Goal: Task Accomplishment & Management: Manage account settings

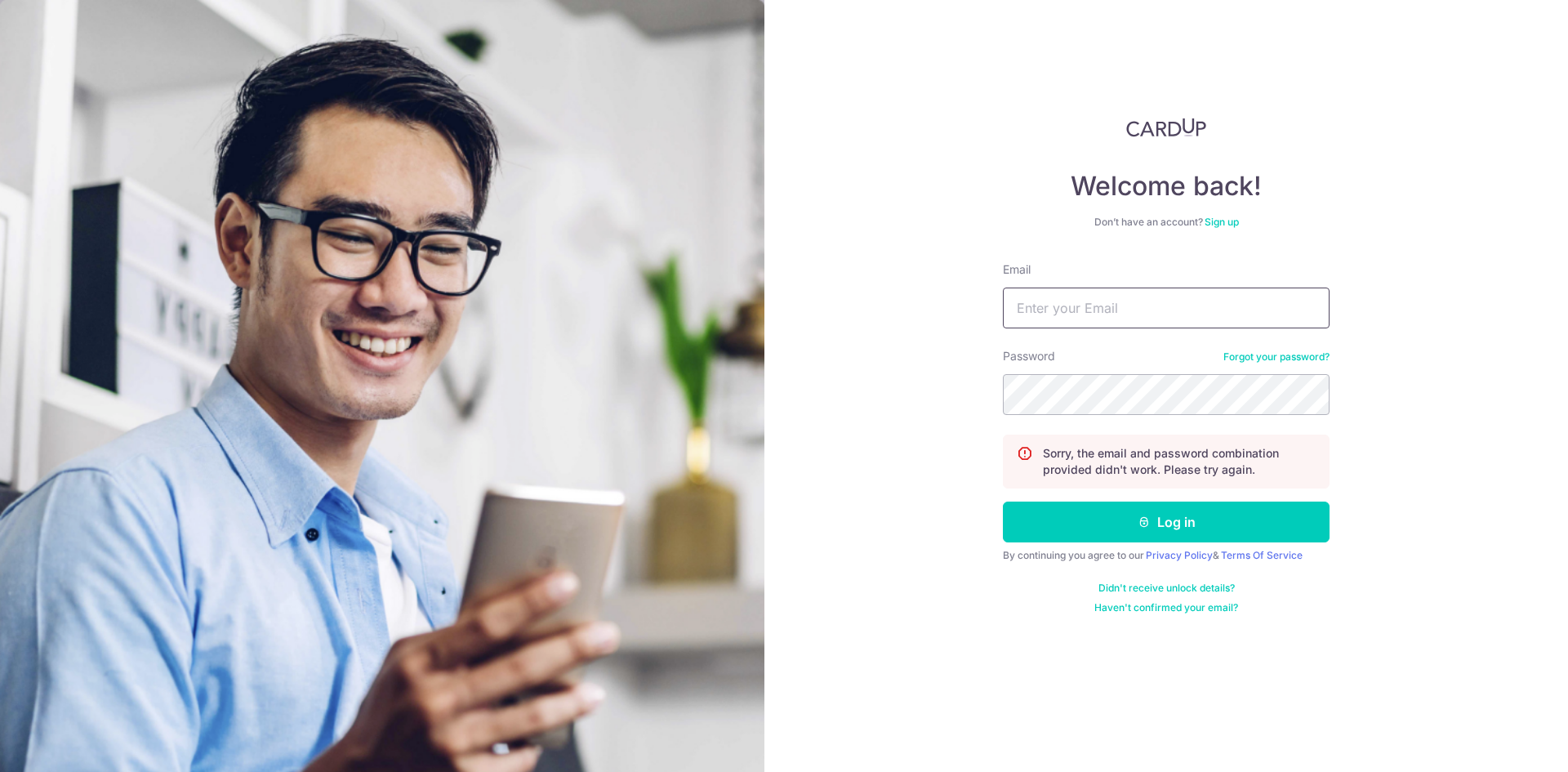
type input "[PERSON_NAME][EMAIL_ADDRESS][PERSON_NAME][DOMAIN_NAME]"
click at [1099, 366] on div "Password Forgot your password?" at bounding box center [1166, 381] width 326 height 67
click at [1003, 501] on button "Log in" at bounding box center [1166, 521] width 326 height 41
click at [1272, 357] on link "Forgot your password?" at bounding box center [1275, 356] width 106 height 13
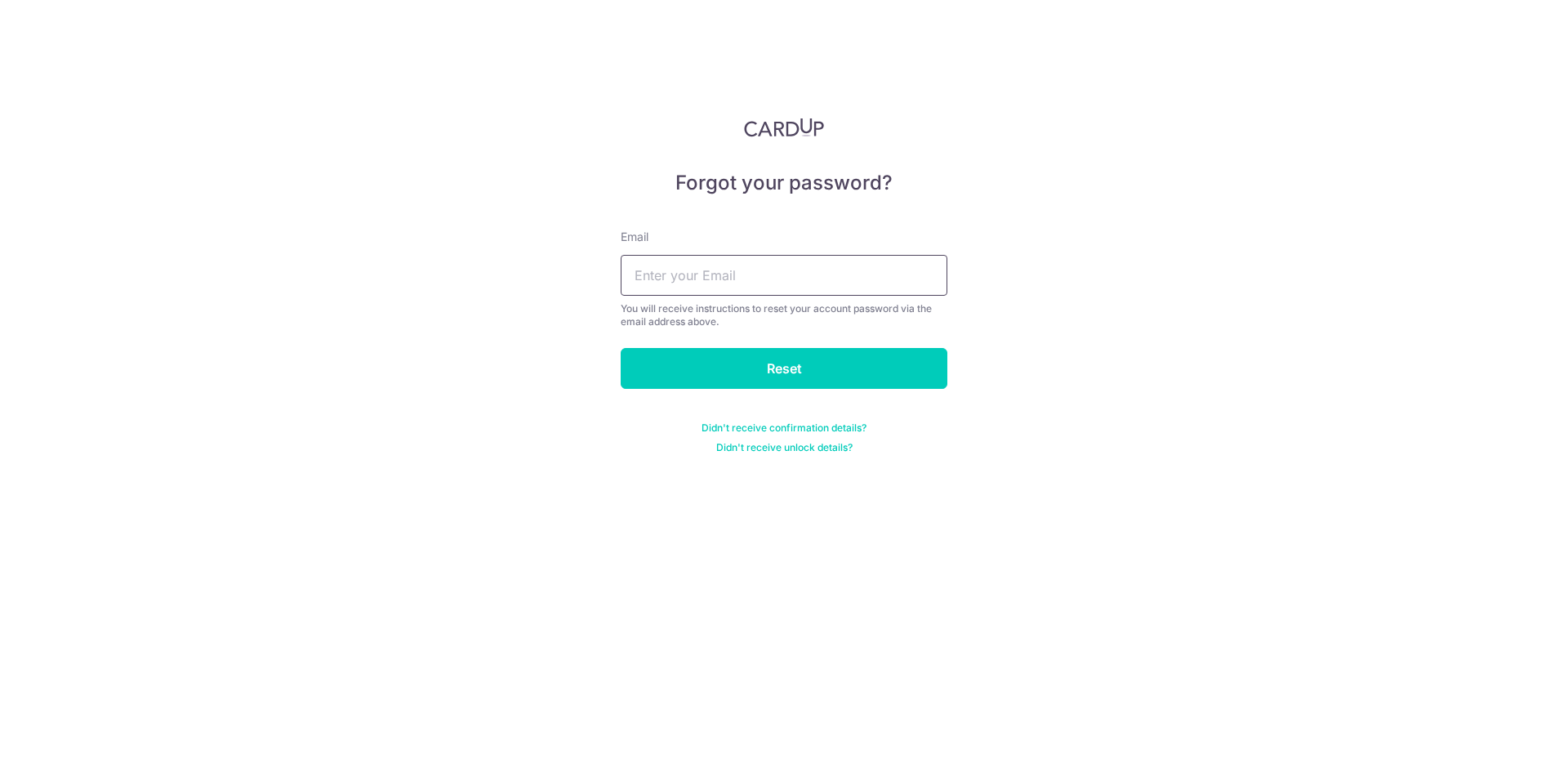
click at [788, 265] on input "text" at bounding box center [784, 275] width 326 height 41
type input "lester@amber-pharmacy.com"
click at [788, 344] on form "Email lester@amber-pharmacy.com You will receive instructions to reset your acc…" at bounding box center [784, 331] width 326 height 245
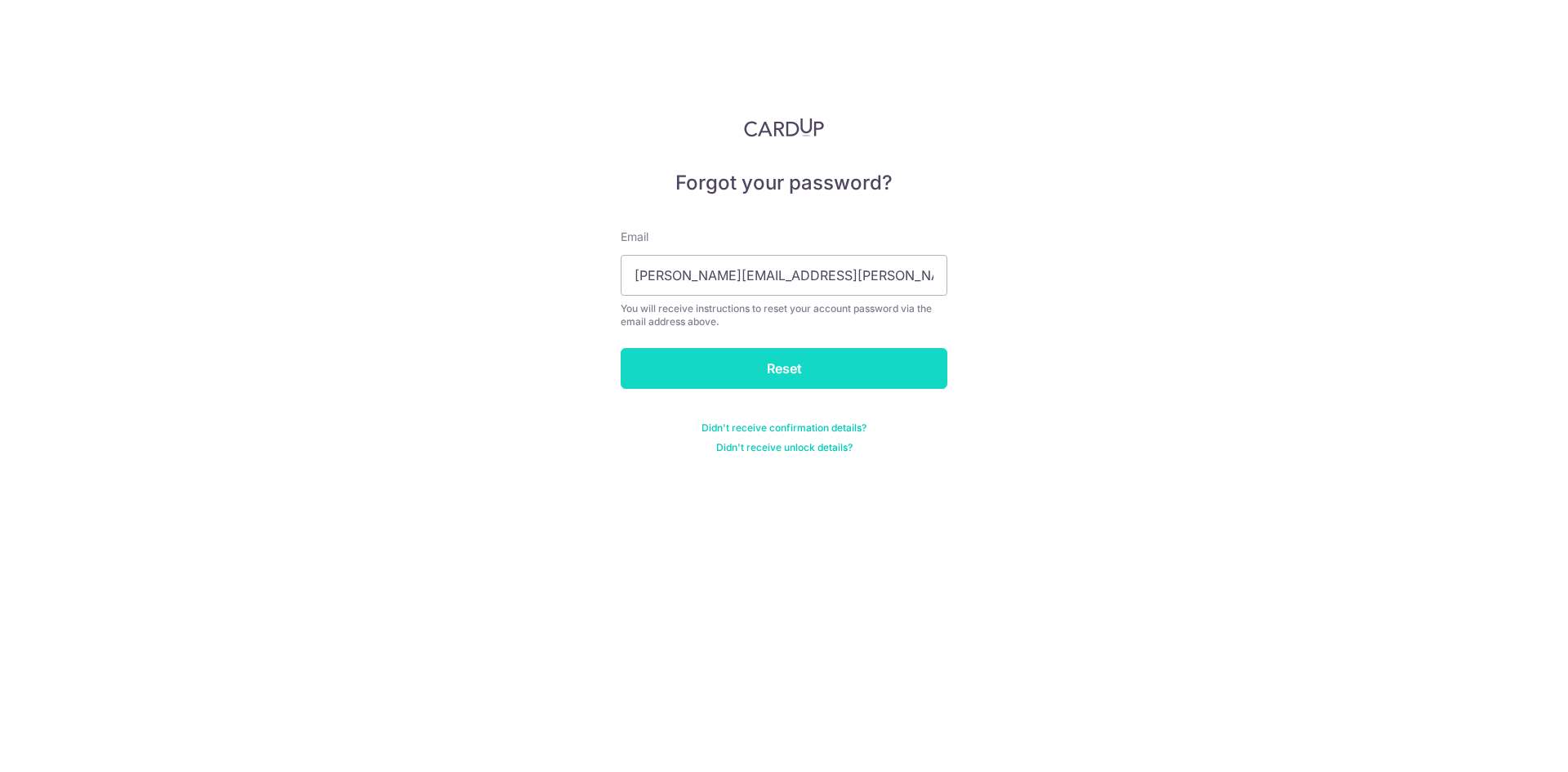
click at [790, 365] on input "Reset" at bounding box center [784, 368] width 326 height 41
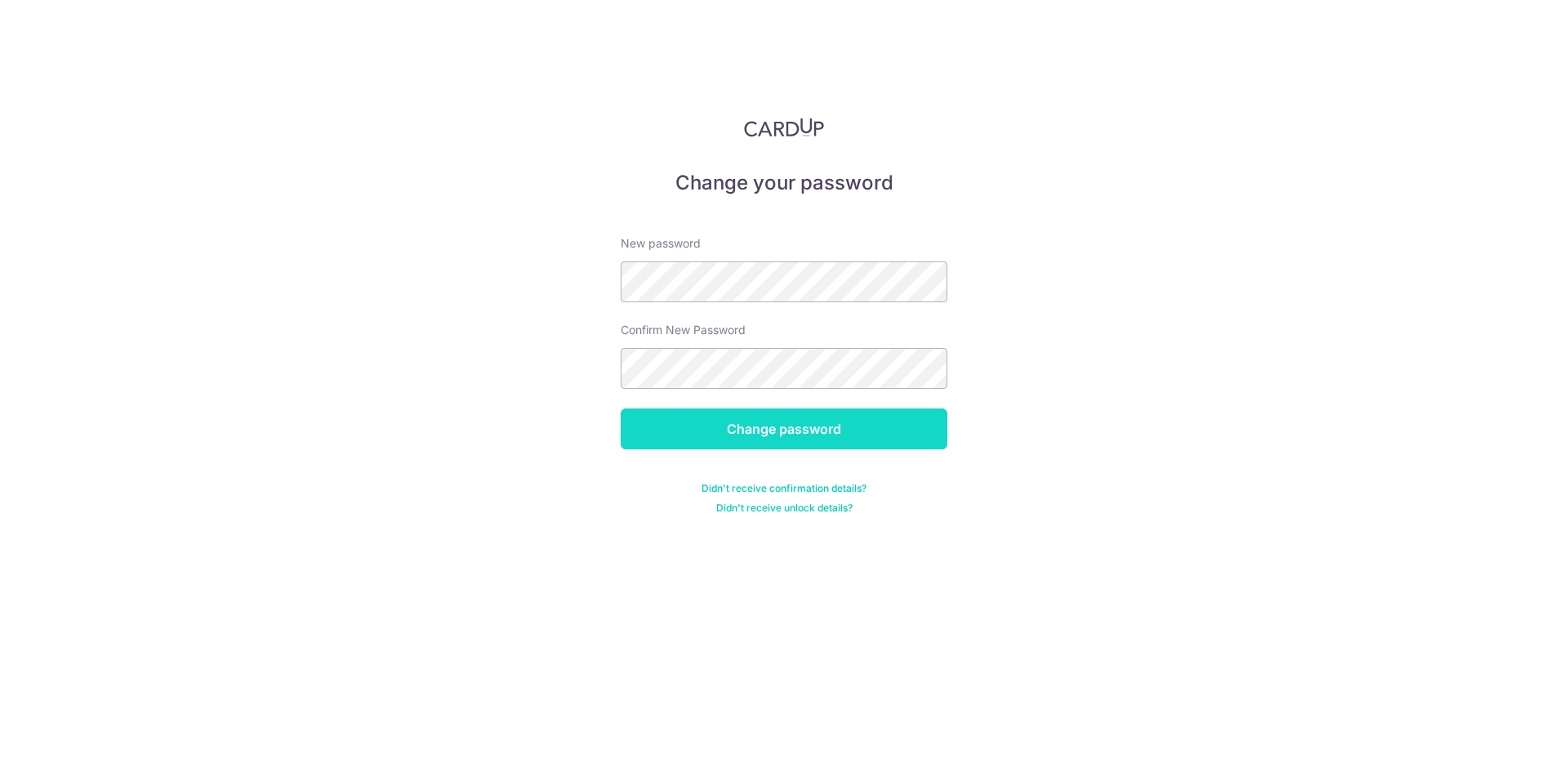
click at [806, 428] on input "Change password" at bounding box center [784, 428] width 326 height 41
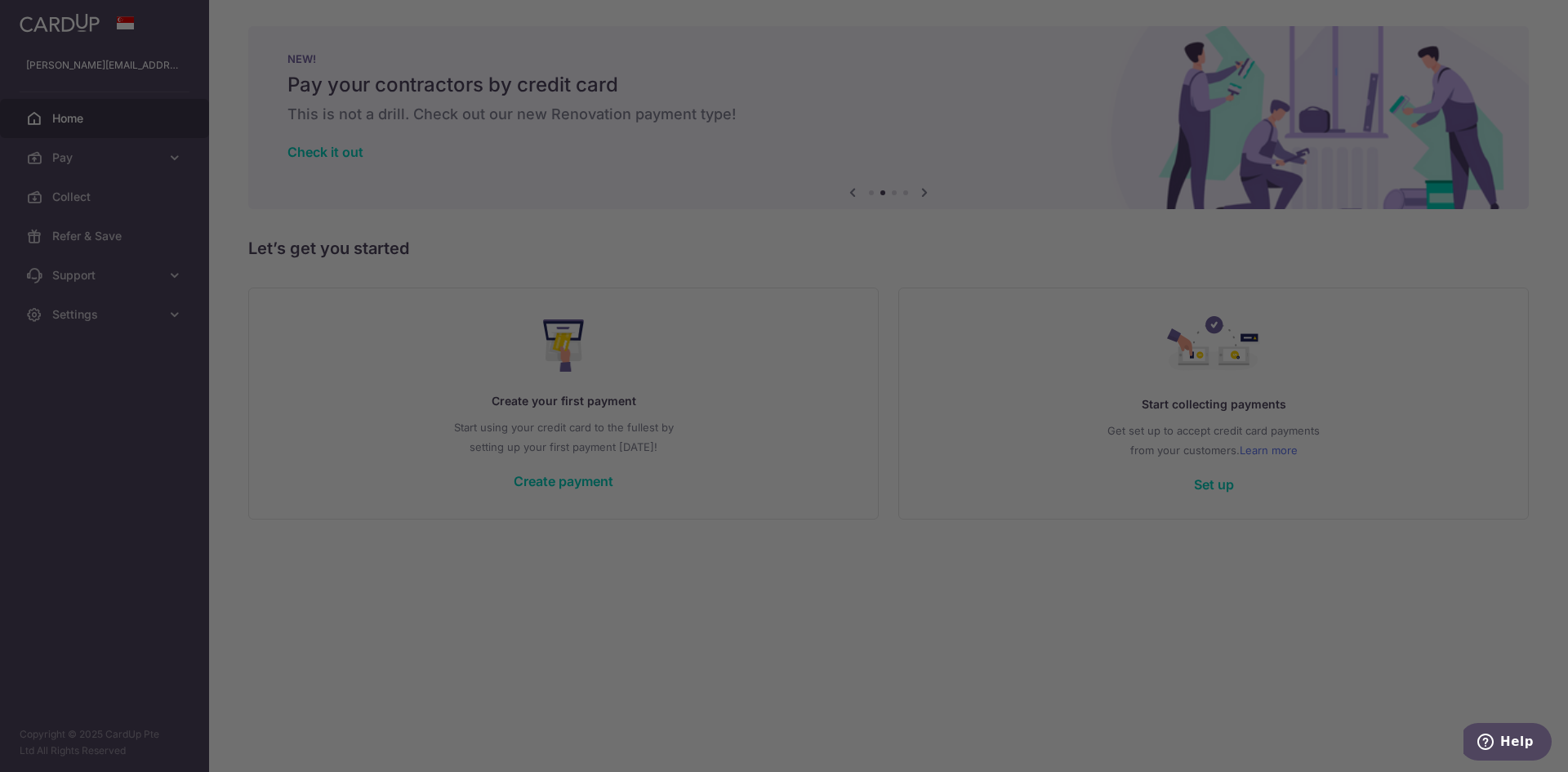
click at [1074, 643] on div at bounding box center [791, 389] width 1583 height 779
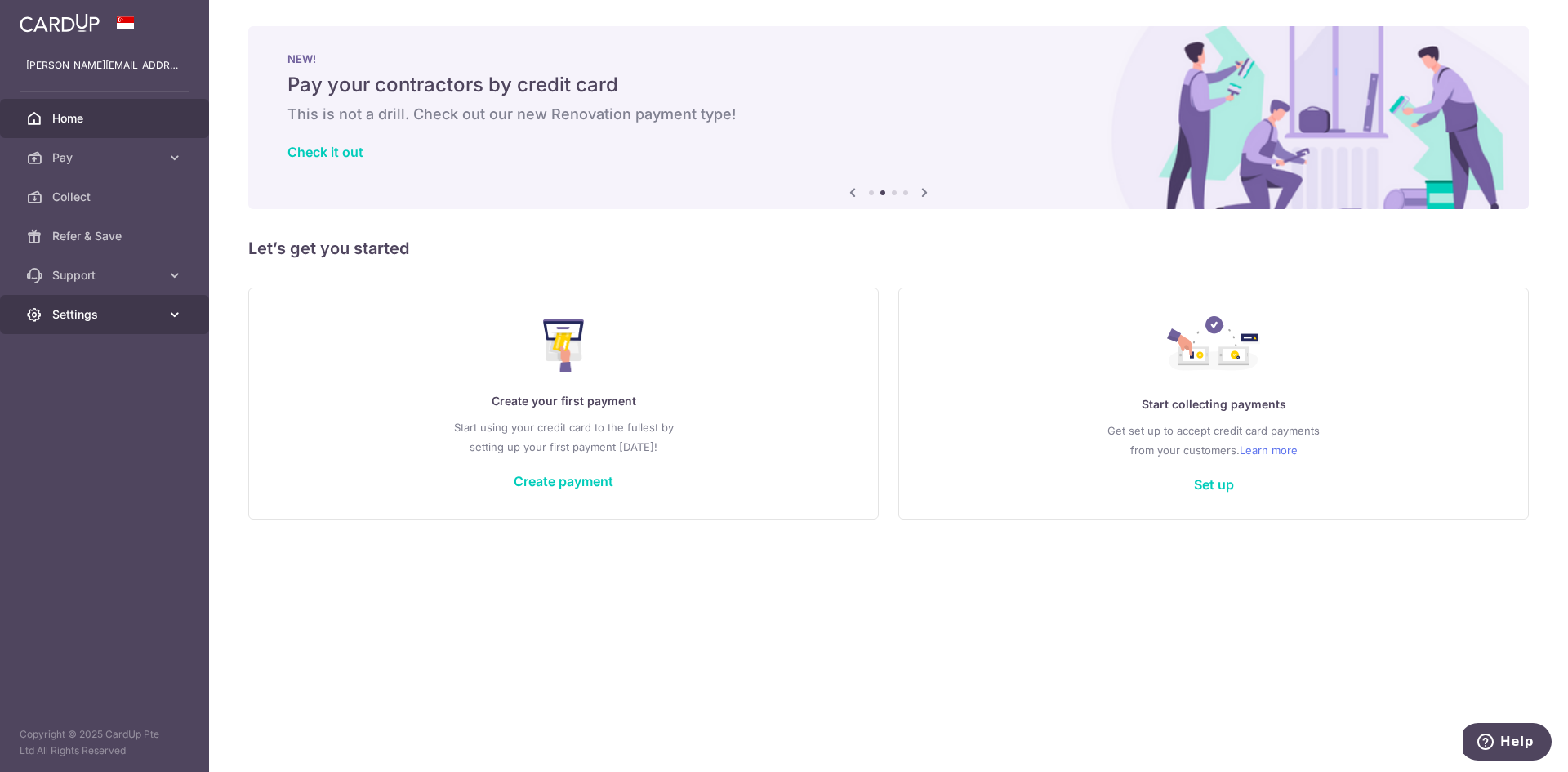
click at [85, 326] on link "Settings" at bounding box center [104, 313] width 209 height 39
click at [124, 272] on span "Support" at bounding box center [106, 275] width 107 height 16
click at [779, 602] on div "× Pause Schedule Pause all future payments in this series Pause just this one p…" at bounding box center [888, 386] width 1359 height 772
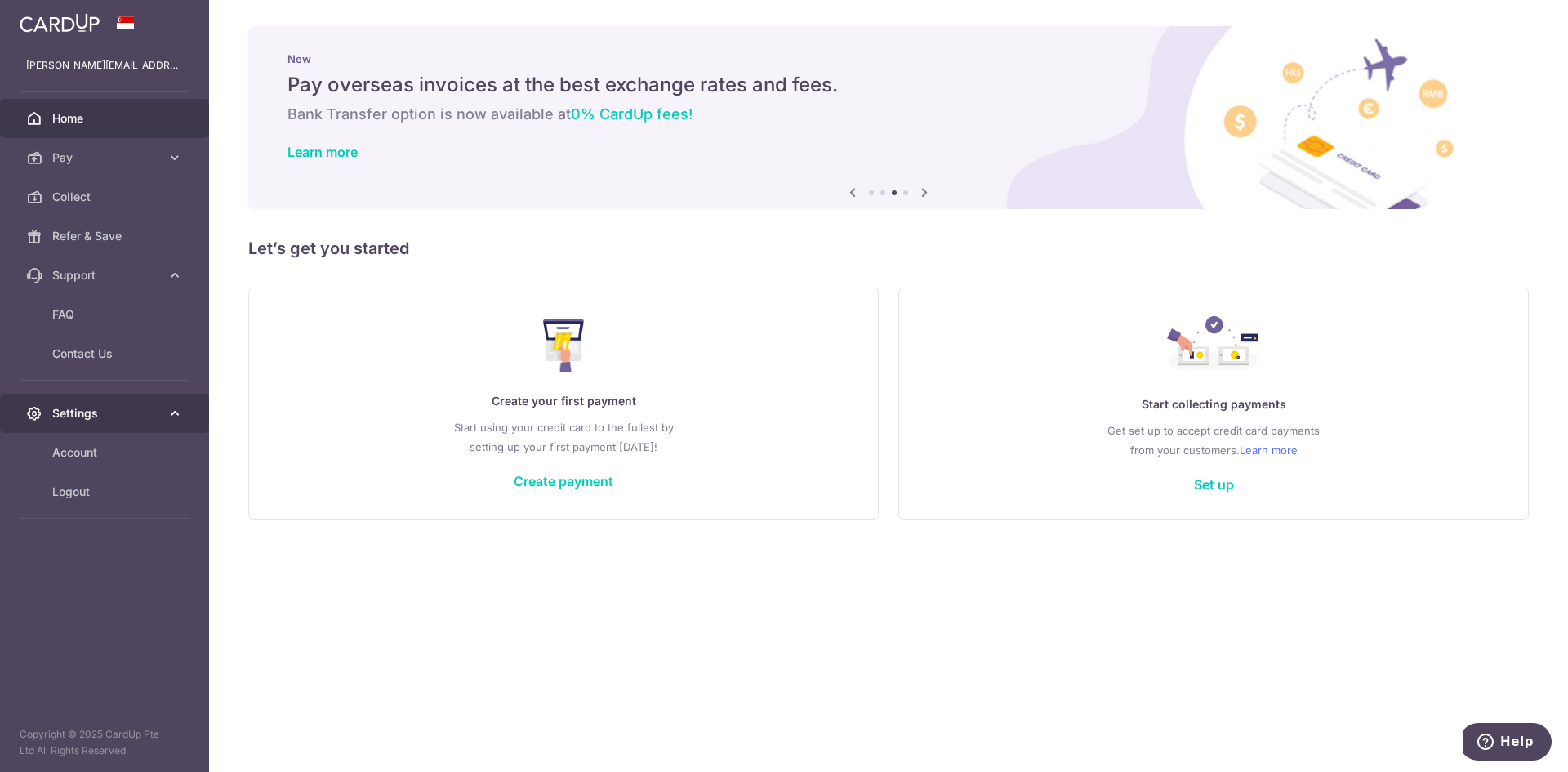
click at [109, 417] on span "Settings" at bounding box center [106, 413] width 107 height 16
click at [96, 461] on link "Account" at bounding box center [104, 452] width 209 height 39
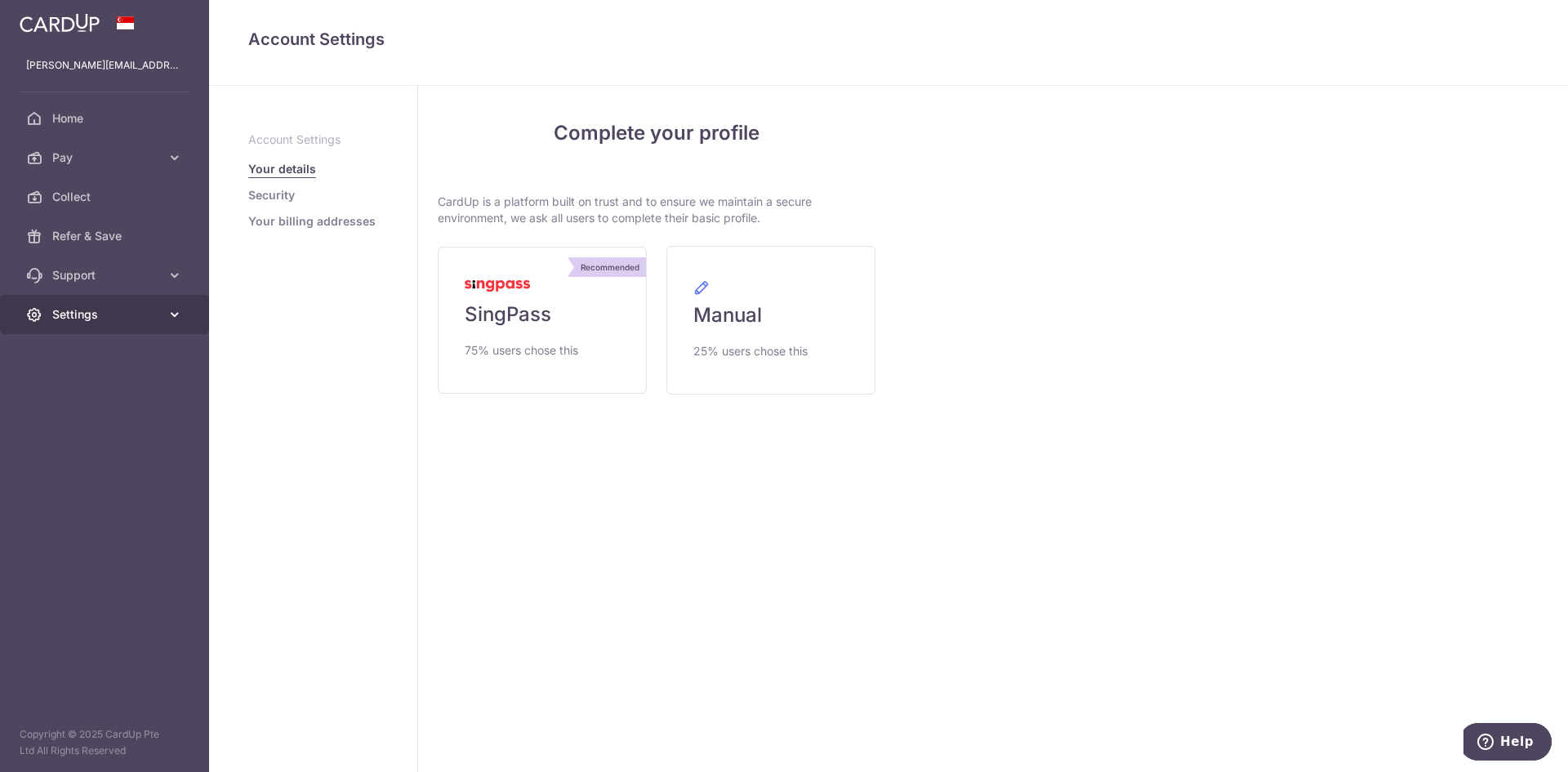
click at [103, 318] on span "Settings" at bounding box center [106, 314] width 107 height 16
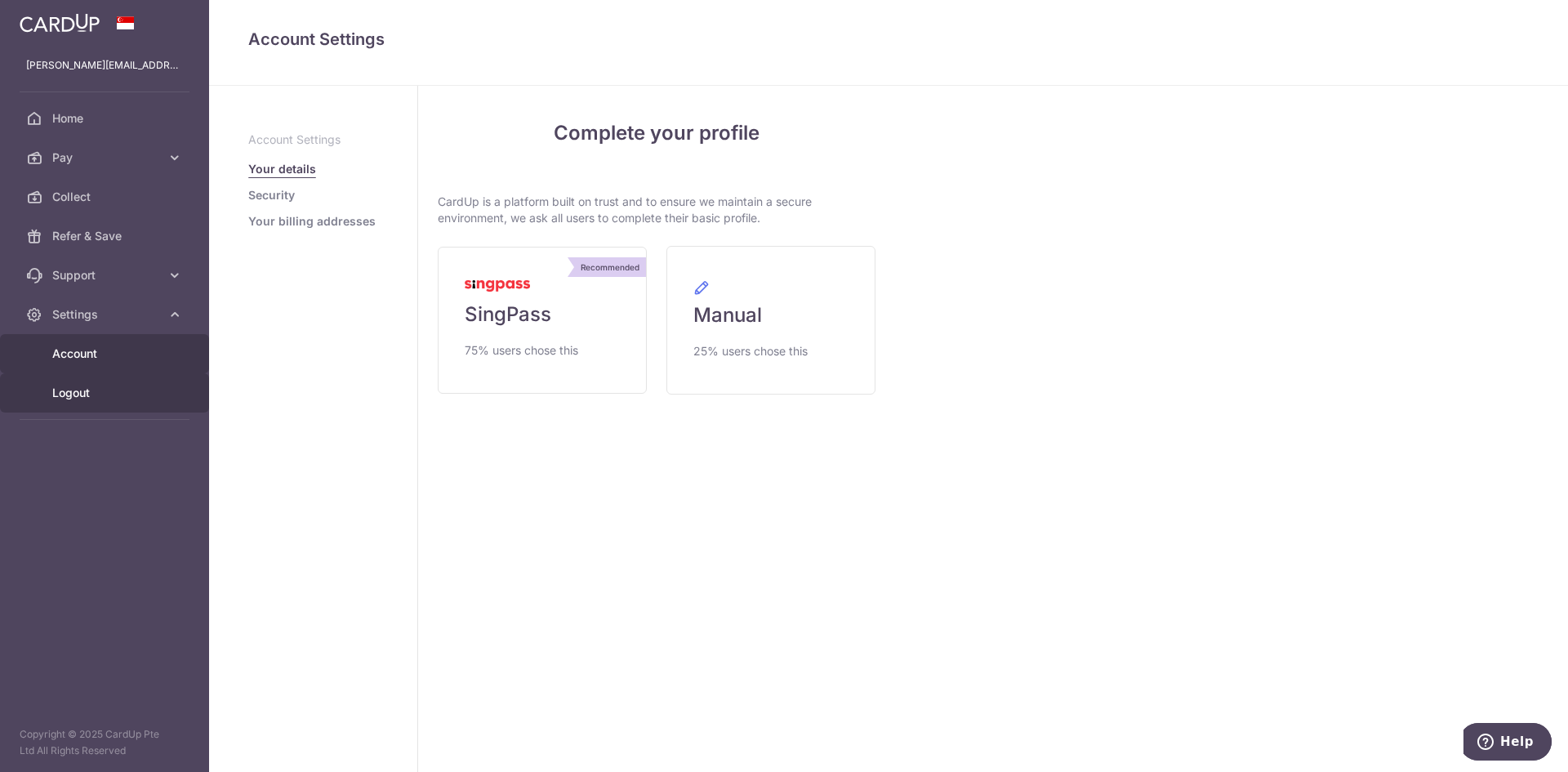
click at [92, 394] on span "Logout" at bounding box center [106, 393] width 107 height 16
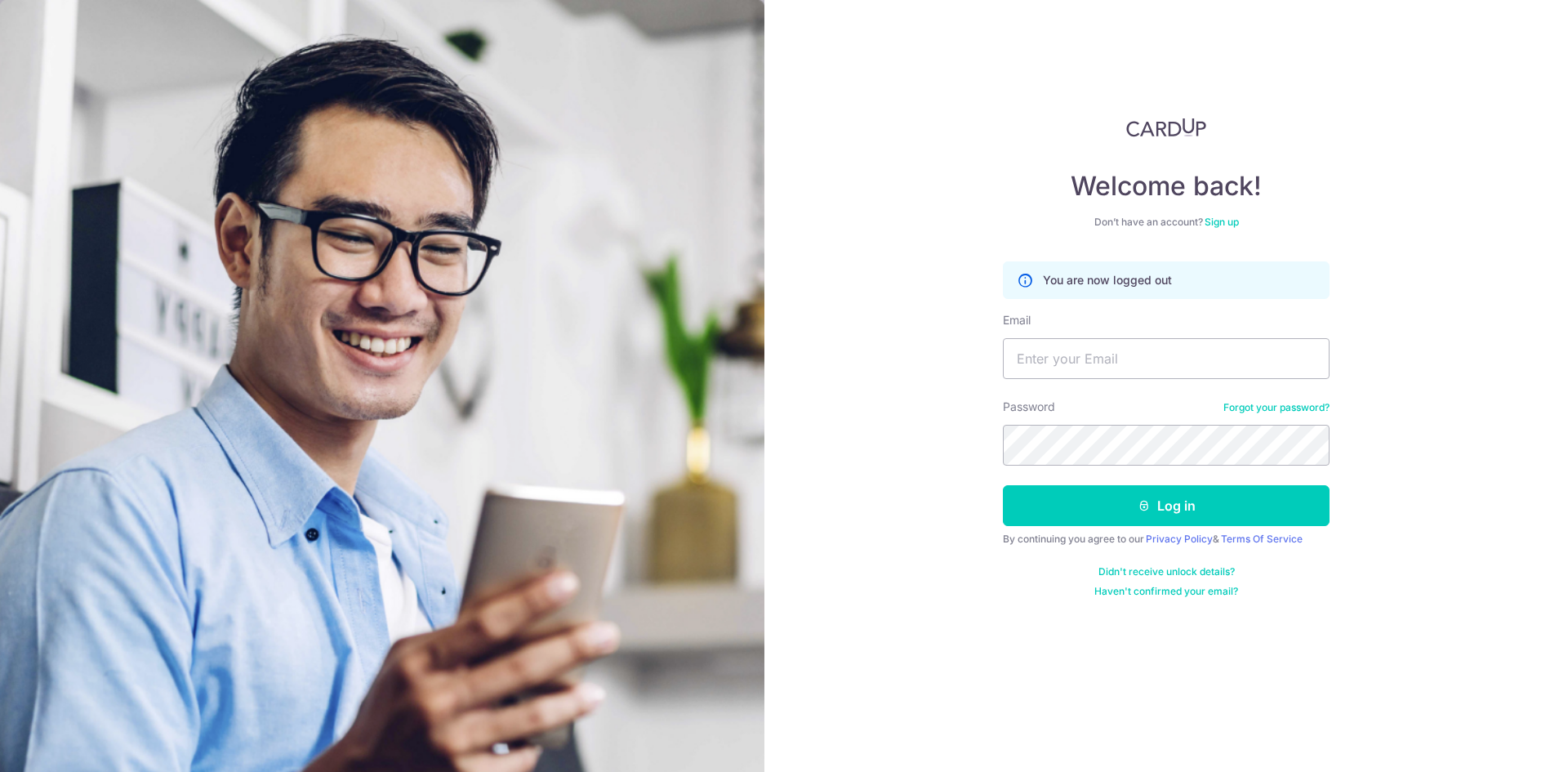
click at [1228, 222] on link "Sign up" at bounding box center [1222, 222] width 34 height 12
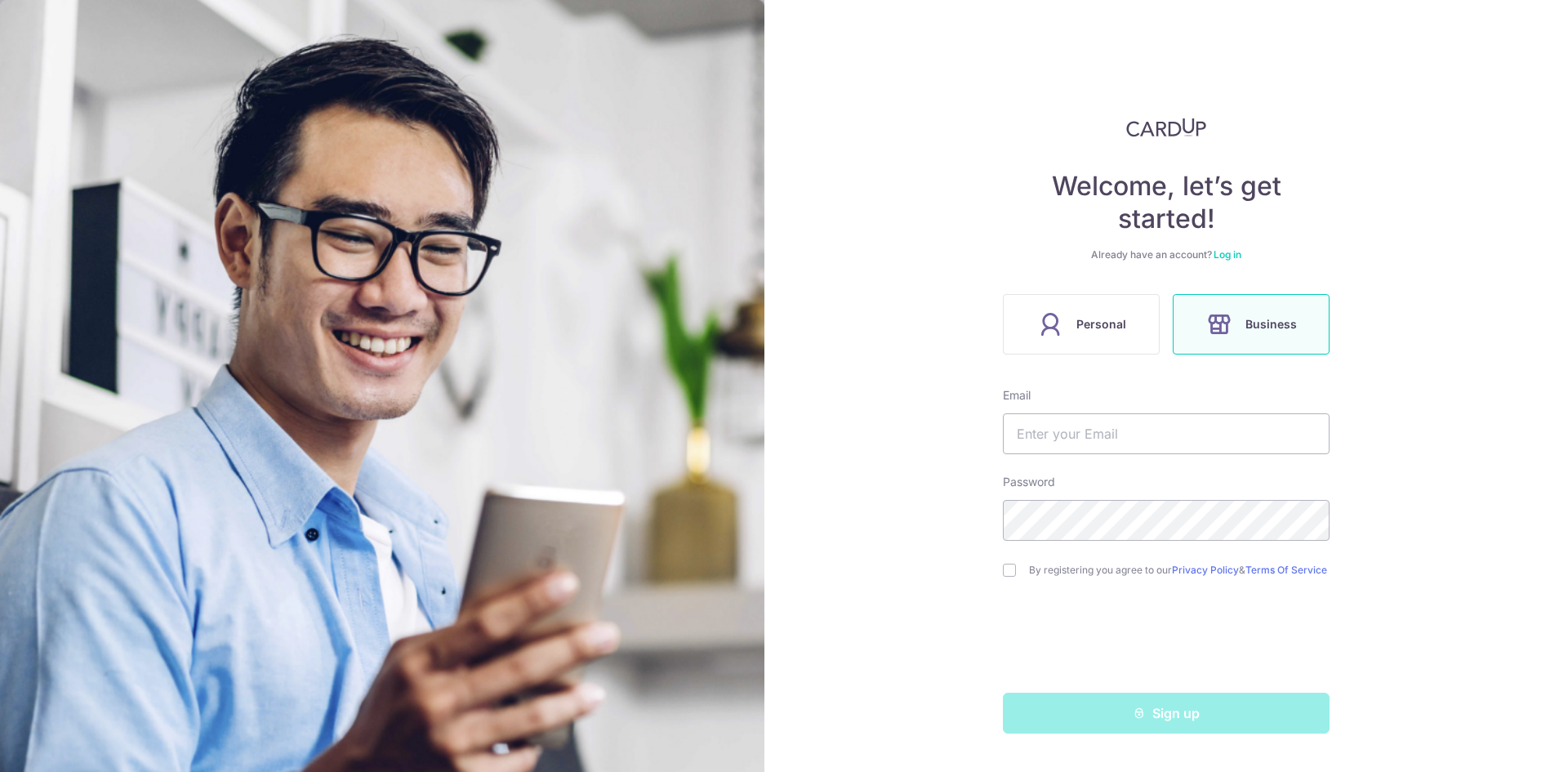
click at [1268, 316] on span "Business" at bounding box center [1272, 324] width 52 height 20
click at [1237, 433] on input "text" at bounding box center [1166, 433] width 326 height 41
type input "[EMAIL_ADDRESS][DOMAIN_NAME]"
click at [1023, 580] on div "By registering you agree to our Privacy Policy & Terms Of Service" at bounding box center [1166, 570] width 326 height 20
click at [1012, 575] on input "checkbox" at bounding box center [1009, 569] width 13 height 13
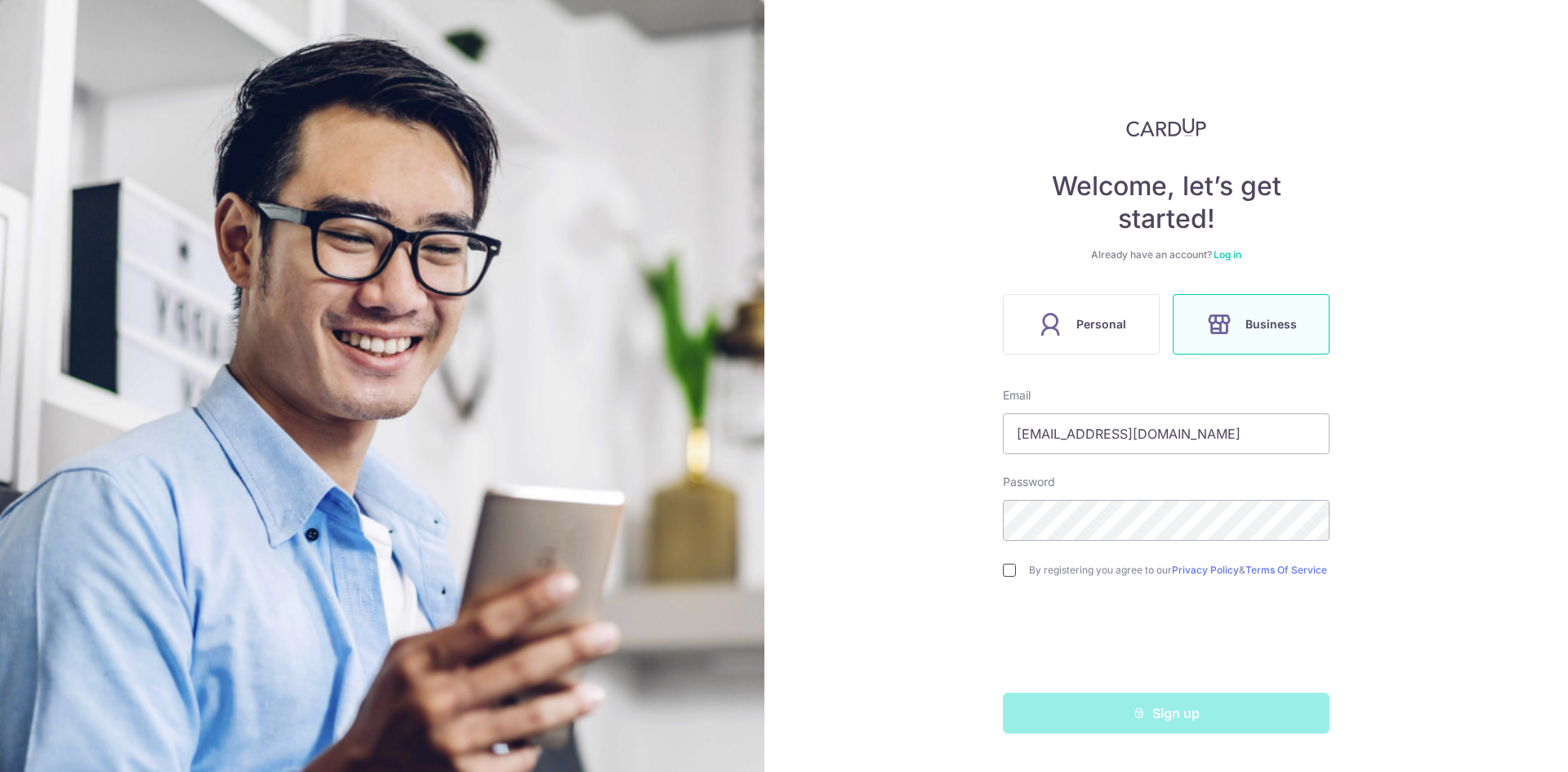
checkbox input "true"
click at [1129, 723] on button "Sign up" at bounding box center [1166, 712] width 326 height 41
